Goal: Task Accomplishment & Management: Manage account settings

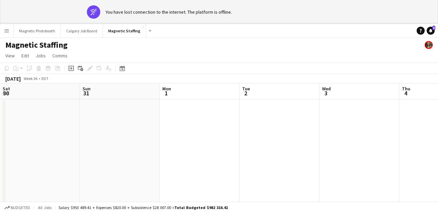
click at [122, 68] on icon "Date picker" at bounding box center [122, 68] width 5 height 5
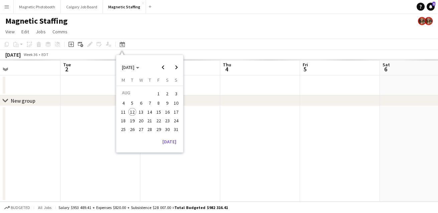
click at [163, 90] on button "2" at bounding box center [167, 93] width 9 height 10
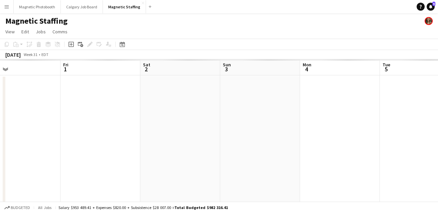
scroll to position [0, 229]
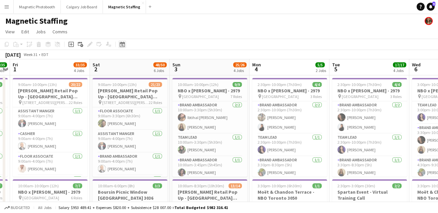
click at [120, 45] on icon "Date picker" at bounding box center [122, 44] width 5 height 5
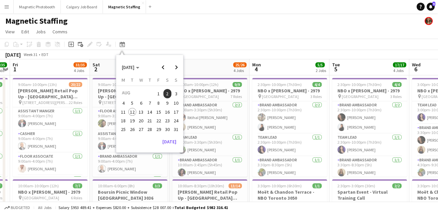
click at [158, 121] on span "22" at bounding box center [159, 121] width 8 height 8
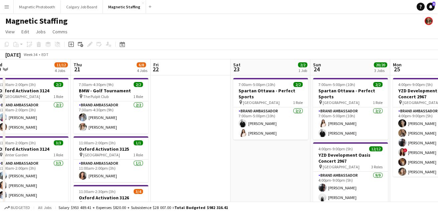
drag, startPoint x: 158, startPoint y: 121, endPoint x: 219, endPoint y: 112, distance: 61.0
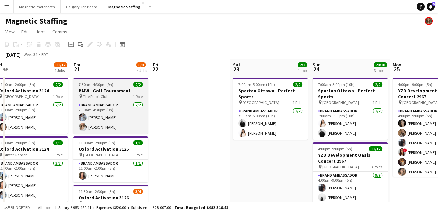
click at [105, 88] on h3 "BMW - Golf Tournament" at bounding box center [110, 91] width 75 height 6
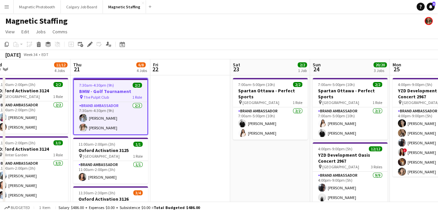
scroll to position [0, 169]
click at [7, 46] on icon at bounding box center [7, 44] width 4 height 5
click at [112, 89] on h3 "BMW - Golf Tournament" at bounding box center [110, 91] width 73 height 6
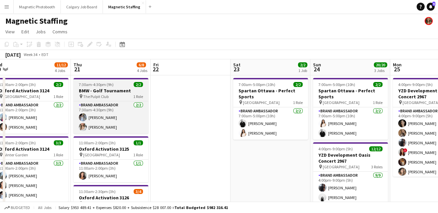
click at [112, 89] on h3 "BMW - Golf Tournament" at bounding box center [110, 91] width 75 height 6
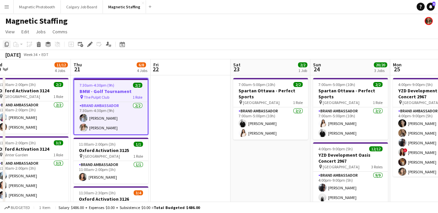
click at [6, 44] on icon "Copy" at bounding box center [6, 44] width 5 height 5
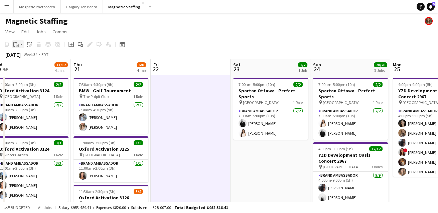
click at [17, 45] on icon "Paste" at bounding box center [15, 44] width 5 height 5
click at [28, 68] on link "Paste with crew Command Shift V" at bounding box center [44, 68] width 53 height 6
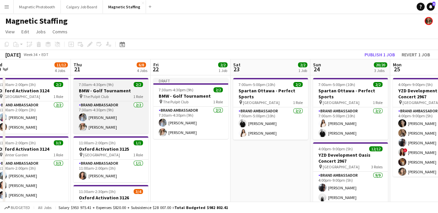
click at [84, 91] on h3 "BMW - Golf Tournament" at bounding box center [110, 91] width 75 height 6
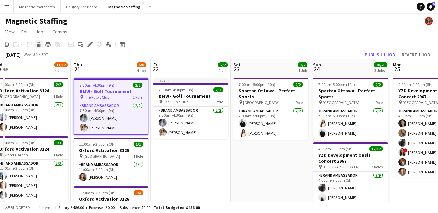
click at [40, 41] on div "Delete" at bounding box center [39, 44] width 8 height 8
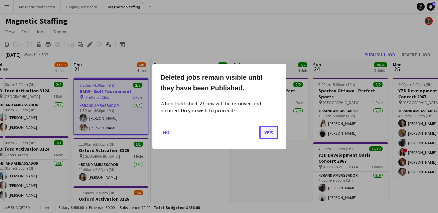
click at [277, 129] on button "Yes" at bounding box center [268, 132] width 19 height 13
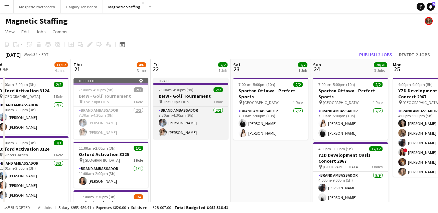
click at [173, 89] on span "7:30am-4:30pm (9h)" at bounding box center [176, 89] width 35 height 5
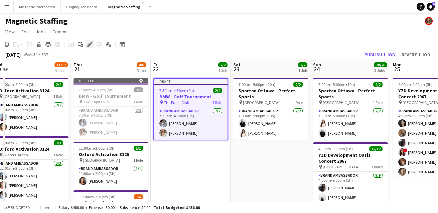
click at [91, 45] on icon "Edit" at bounding box center [89, 44] width 5 height 5
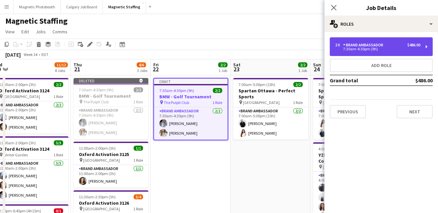
click at [353, 45] on div "Brand Ambassador" at bounding box center [364, 45] width 43 height 5
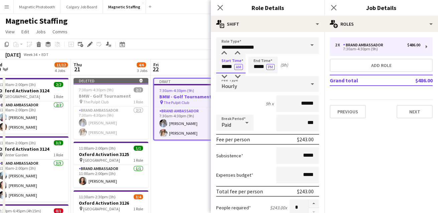
drag, startPoint x: 233, startPoint y: 66, endPoint x: 186, endPoint y: 62, distance: 47.6
type input "*****"
drag, startPoint x: 264, startPoint y: 68, endPoint x: 231, endPoint y: 63, distance: 33.4
click at [232, 65] on div "Start Time ***** AM End Time ***** PM (8h 30m)" at bounding box center [267, 65] width 103 height 17
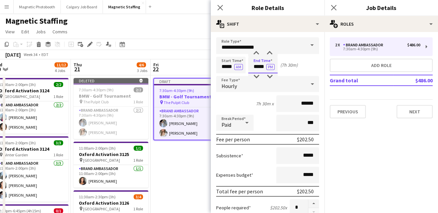
scroll to position [238, 0]
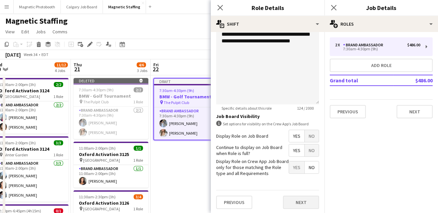
type input "*****"
click at [311, 206] on button "Next" at bounding box center [301, 202] width 36 height 13
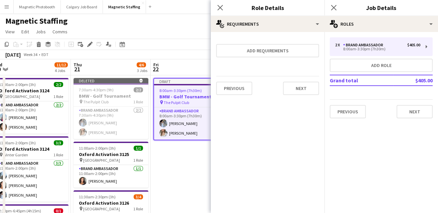
scroll to position [0, 0]
click at [300, 90] on button "Next" at bounding box center [301, 88] width 36 height 13
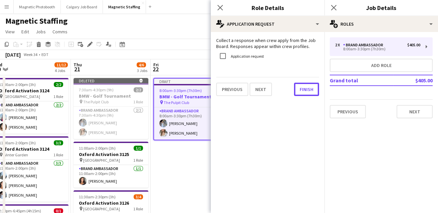
click at [300, 90] on button "Finish" at bounding box center [306, 89] width 25 height 13
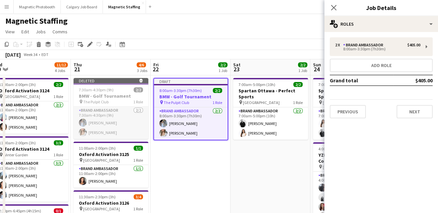
click at [93, 131] on app-card-role "Brand Ambassador [DATE] 7:30am-4:30pm (9h) [PERSON_NAME] [PERSON_NAME]" at bounding box center [110, 123] width 75 height 32
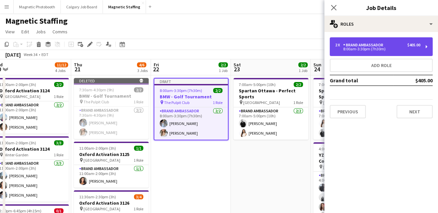
click at [377, 39] on div "2 x Brand Ambassador $405.00 8:00am-3:30pm (7h30m)" at bounding box center [381, 46] width 103 height 19
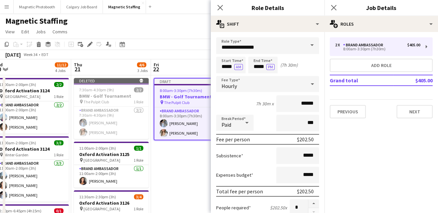
click at [159, 41] on app-toolbar "Copy Paste Paste Command V Paste with crew Command Shift V Paste linked Job [GE…" at bounding box center [219, 44] width 438 height 11
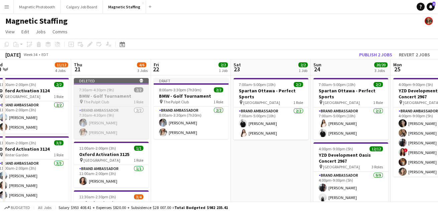
click at [106, 89] on span "7:30am-4:30pm (9h)" at bounding box center [96, 89] width 35 height 5
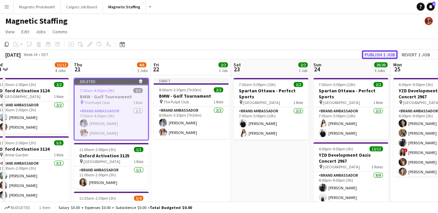
click at [377, 54] on button "Publish 1 job" at bounding box center [380, 54] width 36 height 9
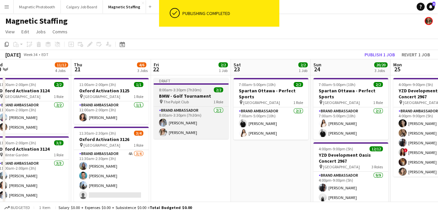
scroll to position [0, 169]
click at [193, 91] on span "8:00am-3:30pm (7h30m)" at bounding box center [180, 89] width 42 height 5
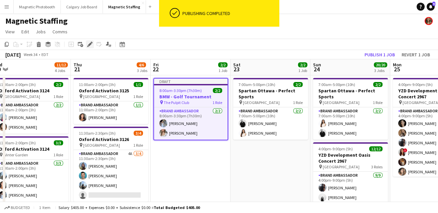
click at [86, 46] on div "Edit" at bounding box center [90, 44] width 8 height 8
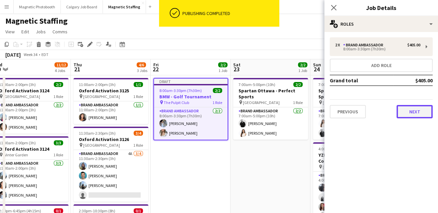
click at [414, 116] on button "Next" at bounding box center [414, 111] width 36 height 13
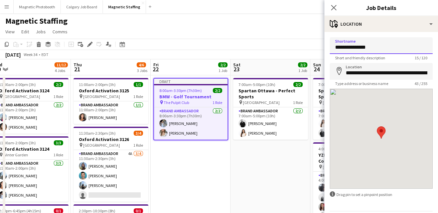
drag, startPoint x: 380, startPoint y: 47, endPoint x: 263, endPoint y: 44, distance: 117.6
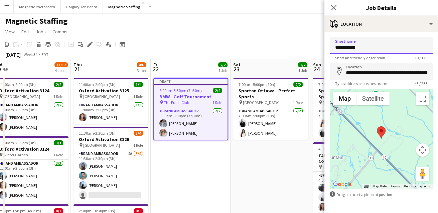
type input "**********"
click at [350, 76] on input "**********" at bounding box center [381, 71] width 103 height 17
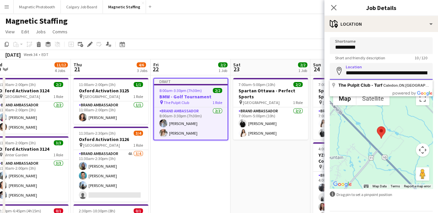
scroll to position [0, 15]
drag, startPoint x: 345, startPoint y: 72, endPoint x: 445, endPoint y: 72, distance: 100.5
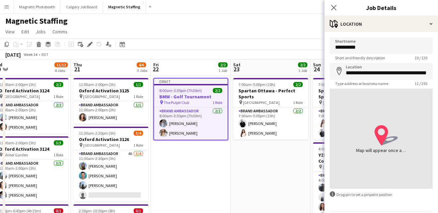
type input "**********"
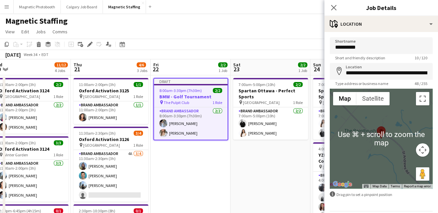
scroll to position [22, 0]
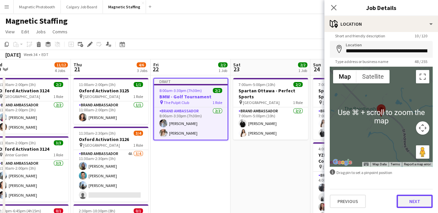
click at [410, 199] on button "Next" at bounding box center [414, 201] width 36 height 13
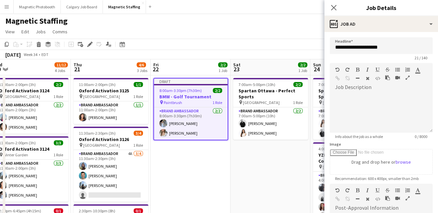
scroll to position [116, 0]
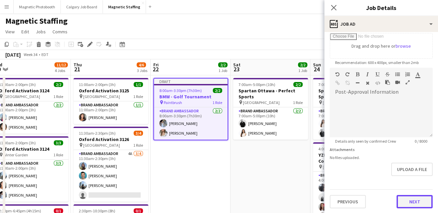
click at [416, 206] on button "Next" at bounding box center [414, 201] width 36 height 13
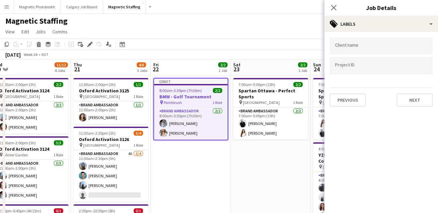
scroll to position [0, 0]
click at [414, 100] on button "Next" at bounding box center [414, 99] width 36 height 13
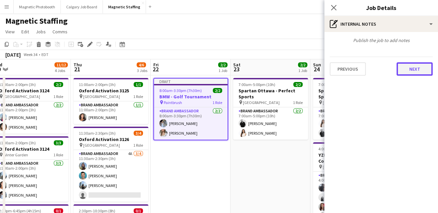
click at [425, 71] on button "Next" at bounding box center [414, 68] width 36 height 13
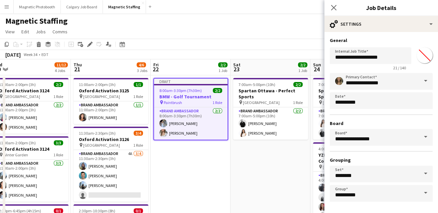
scroll to position [25, 0]
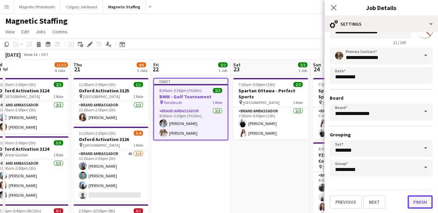
click at [420, 203] on button "Finish" at bounding box center [419, 202] width 25 height 13
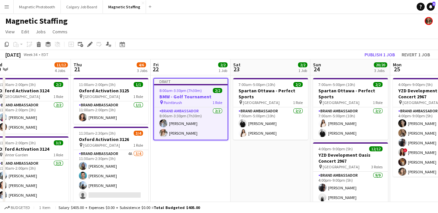
click at [342, 52] on div "[DATE] Week 34 • EDT Publish 1 job Revert 1 job" at bounding box center [219, 54] width 438 height 9
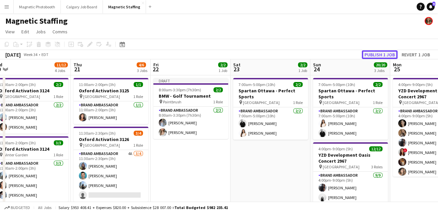
click at [382, 54] on button "Publish 1 job" at bounding box center [380, 54] width 36 height 9
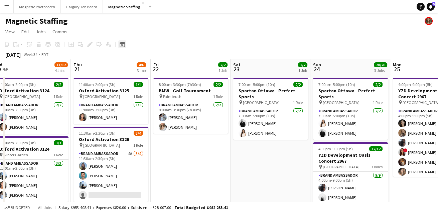
click at [120, 46] on icon "Date picker" at bounding box center [122, 44] width 5 height 5
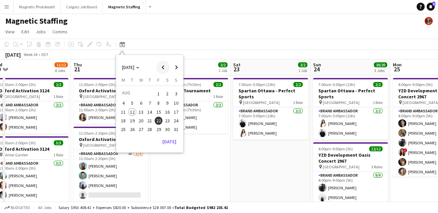
click at [162, 66] on span "Previous month" at bounding box center [162, 67] width 13 height 13
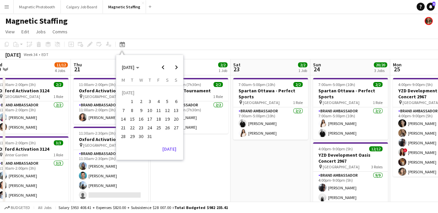
click at [147, 102] on span "3" at bounding box center [150, 102] width 8 height 8
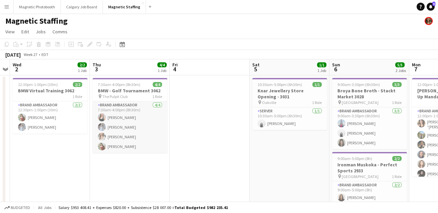
click at [134, 140] on app-card-role "Brand Ambassador [DATE] 7:30am-4:00pm (8h30m) [PERSON_NAME] [PERSON_NAME] [PERS…" at bounding box center [129, 127] width 75 height 52
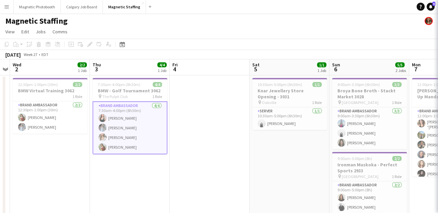
click at [130, 88] on h3 "BMW - Golf Tournament 3062" at bounding box center [129, 91] width 75 height 6
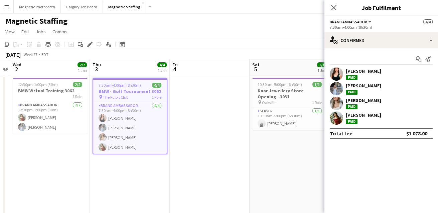
click at [88, 40] on app-toolbar "Copy Paste Paste Command V Paste with crew Command Shift V Paste linked Job [GE…" at bounding box center [219, 44] width 438 height 11
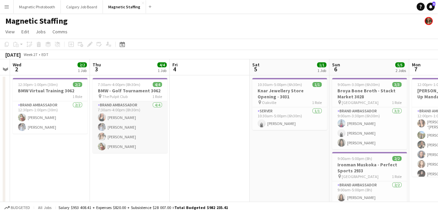
click at [115, 102] on app-card-role "Brand Ambassador [DATE] 7:30am-4:00pm (8h30m) [PERSON_NAME] [PERSON_NAME] [PERS…" at bounding box center [129, 127] width 75 height 52
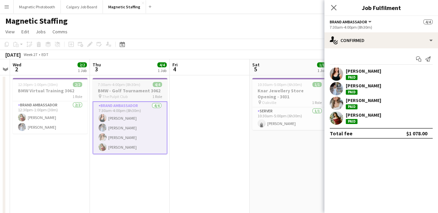
click at [99, 82] on span "7:30am-4:00pm (8h30m)" at bounding box center [119, 84] width 42 height 5
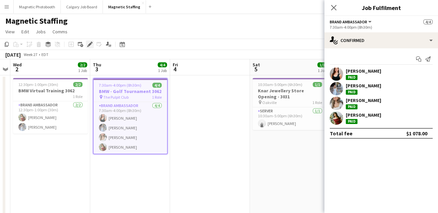
click at [90, 47] on div "Edit" at bounding box center [90, 44] width 8 height 8
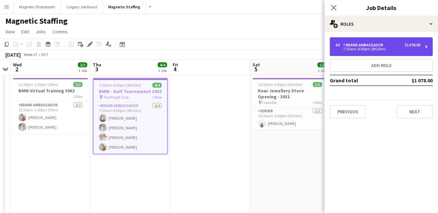
click at [374, 44] on div "Brand Ambassador" at bounding box center [364, 45] width 43 height 5
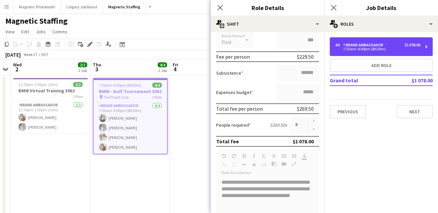
scroll to position [114, 0]
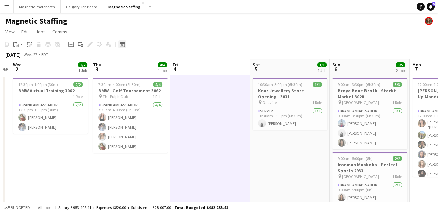
click at [121, 46] on icon "Date picker" at bounding box center [122, 44] width 5 height 5
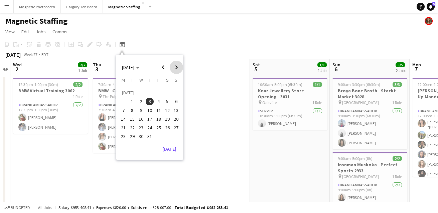
click at [173, 67] on span "Next month" at bounding box center [176, 67] width 13 height 13
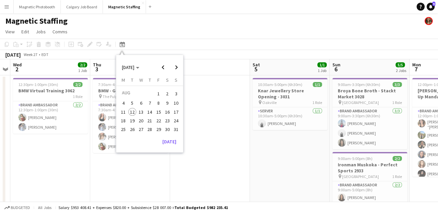
click at [160, 121] on span "22" at bounding box center [159, 121] width 8 height 8
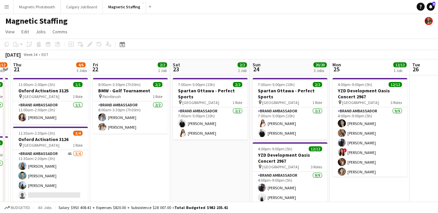
scroll to position [0, 229]
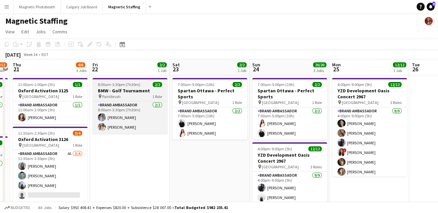
click at [123, 83] on span "8:00am-3:30pm (7h30m)" at bounding box center [119, 84] width 42 height 5
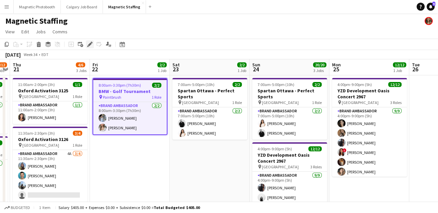
click at [87, 45] on icon "Edit" at bounding box center [89, 44] width 5 height 5
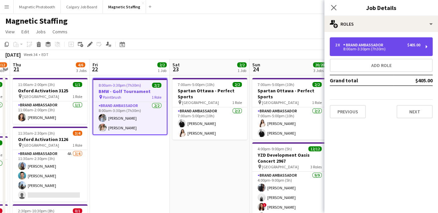
click at [357, 46] on div "Brand Ambassador" at bounding box center [364, 45] width 43 height 5
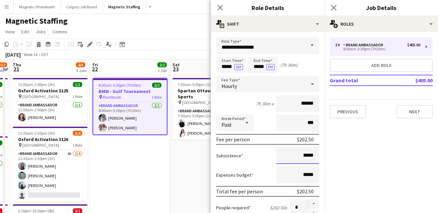
drag, startPoint x: 314, startPoint y: 156, endPoint x: 265, endPoint y: 153, distance: 49.1
click at [268, 155] on div "Subsistence *****" at bounding box center [267, 156] width 103 height 17
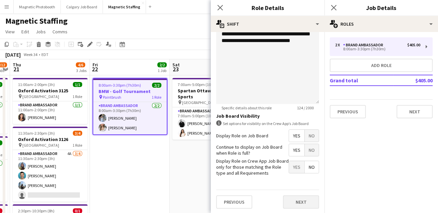
type input "******"
click at [306, 202] on button "Next" at bounding box center [301, 202] width 36 height 13
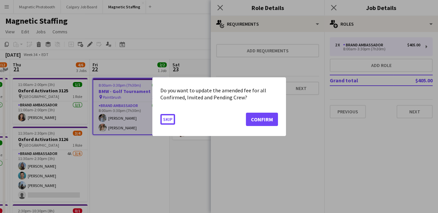
scroll to position [0, 0]
click at [270, 124] on button "Confirm" at bounding box center [262, 119] width 32 height 13
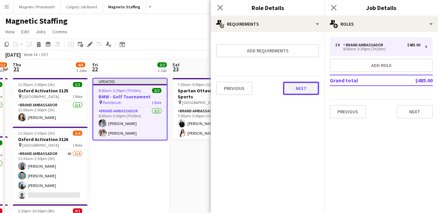
click at [306, 91] on button "Next" at bounding box center [301, 88] width 36 height 13
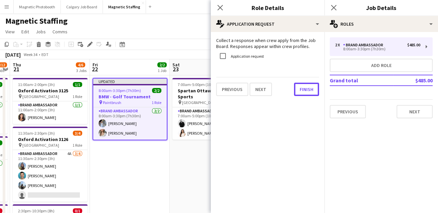
click at [306, 91] on button "Finish" at bounding box center [306, 89] width 25 height 13
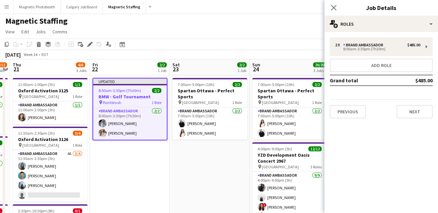
click at [297, 35] on app-page-menu "View Day view expanded Day view collapsed Month view Date picker Jump to [DATE]…" at bounding box center [219, 32] width 438 height 13
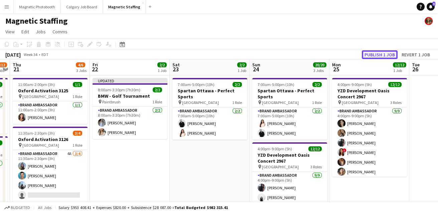
click at [378, 52] on button "Publish 1 job" at bounding box center [380, 54] width 36 height 9
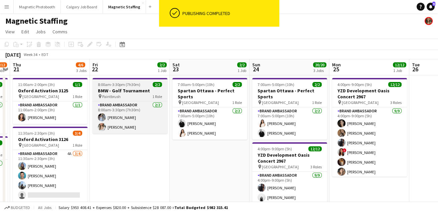
click at [108, 89] on h3 "BMW - Golf Tournament" at bounding box center [129, 91] width 75 height 6
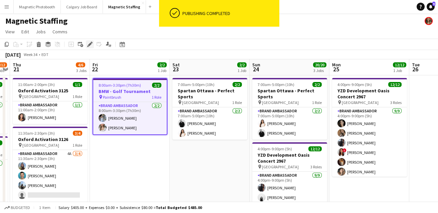
click at [90, 46] on icon "Edit" at bounding box center [89, 44] width 5 height 5
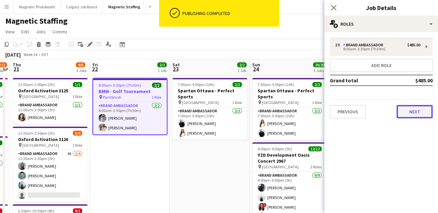
click at [423, 114] on button "Next" at bounding box center [414, 111] width 36 height 13
